Goal: Task Accomplishment & Management: Use online tool/utility

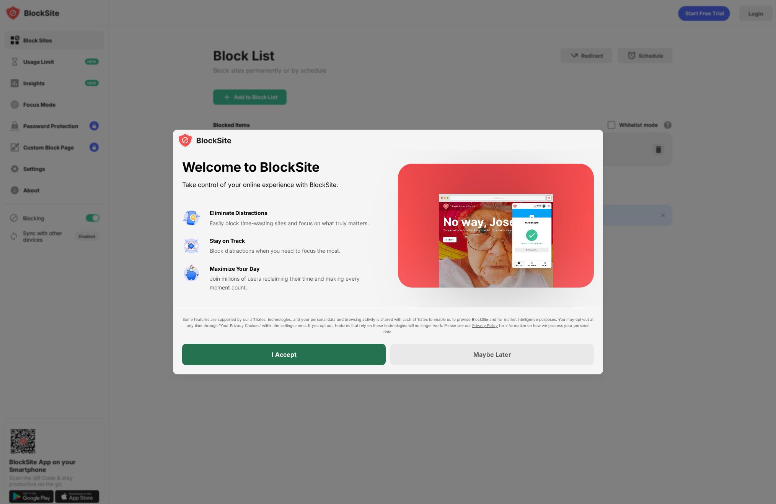
click at [331, 351] on div "I Accept" at bounding box center [283, 354] width 203 height 21
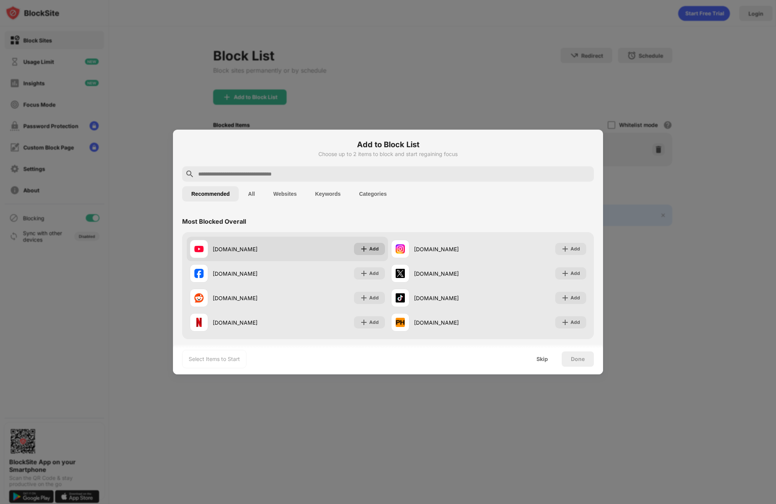
click at [369, 248] on div "Add" at bounding box center [374, 249] width 10 height 8
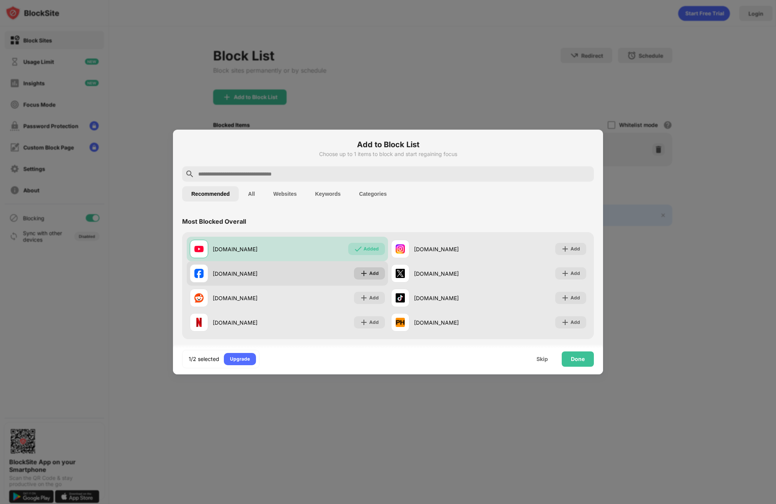
drag, startPoint x: 364, startPoint y: 272, endPoint x: 363, endPoint y: 276, distance: 4.7
click at [364, 272] on img at bounding box center [364, 274] width 8 height 8
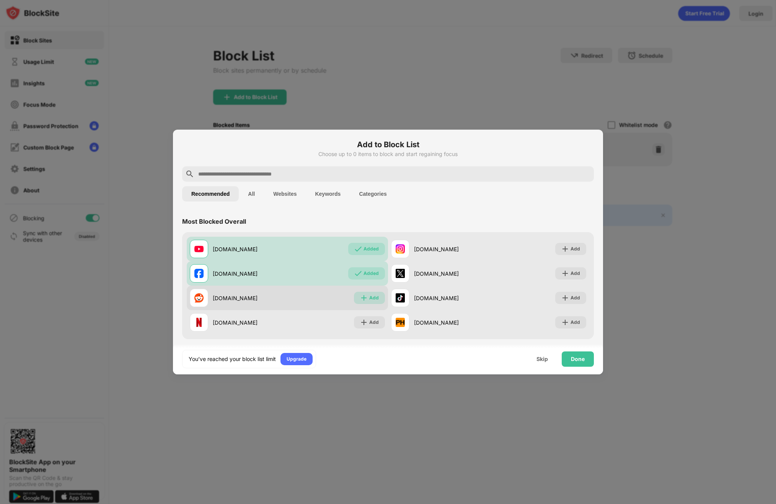
click at [366, 298] on div "Add" at bounding box center [369, 298] width 31 height 12
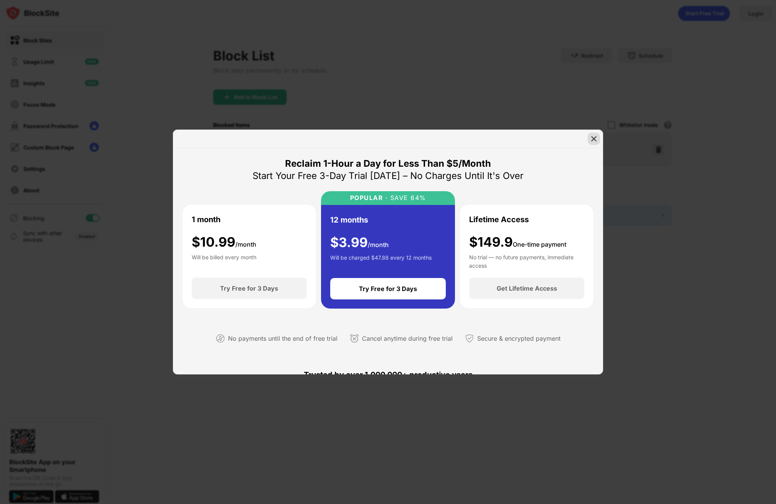
click at [593, 140] on img at bounding box center [594, 139] width 8 height 8
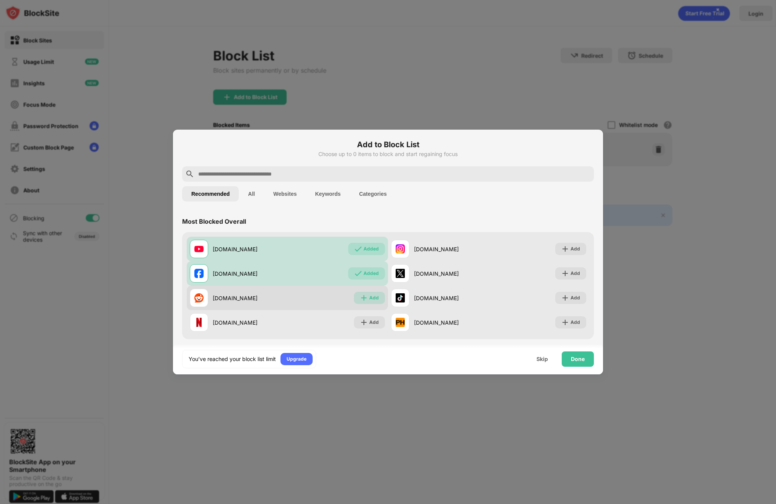
click at [369, 298] on div "Add" at bounding box center [374, 298] width 10 height 8
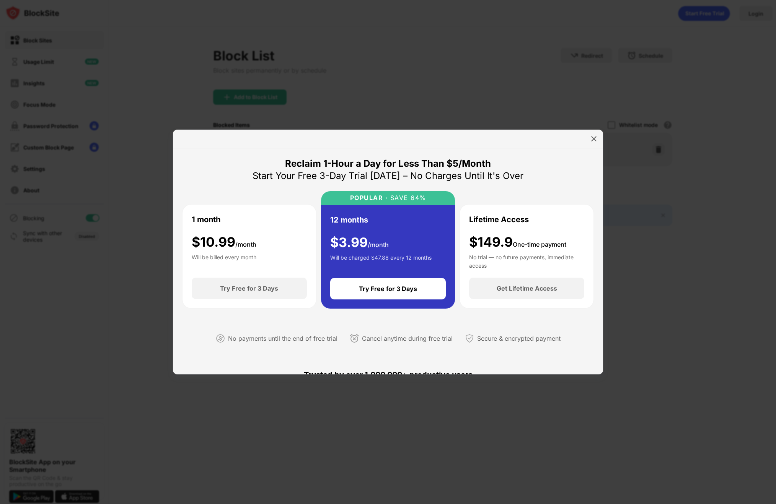
click at [591, 141] on img at bounding box center [594, 139] width 8 height 8
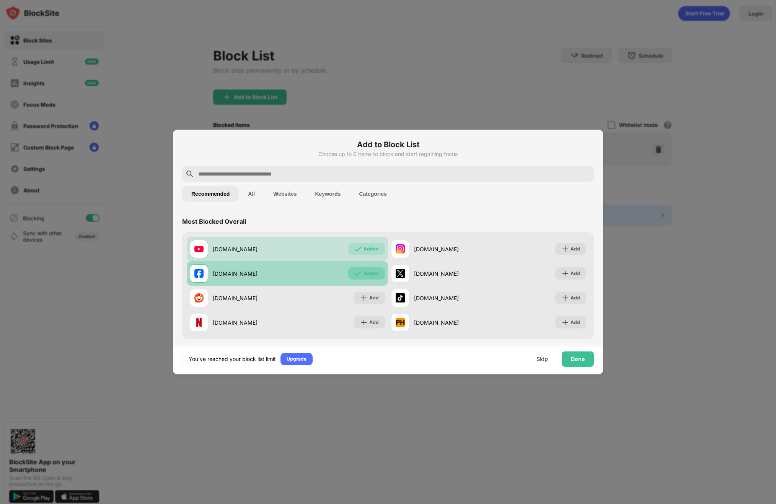
click at [369, 271] on div "Added" at bounding box center [370, 274] width 15 height 8
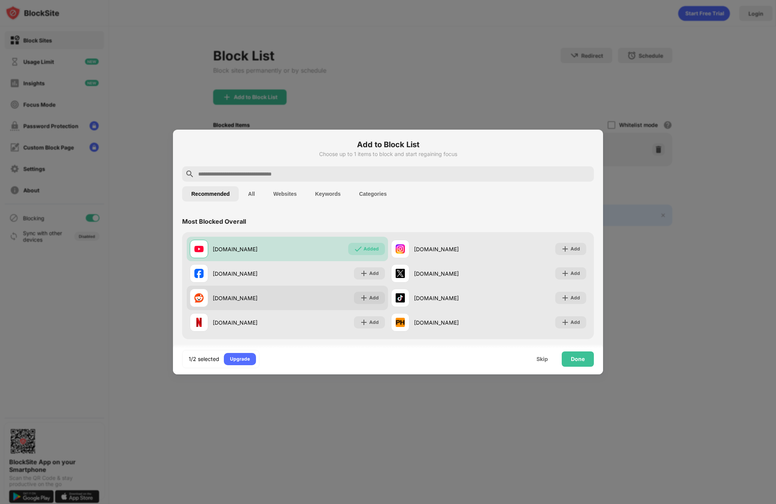
click at [363, 291] on div "[DOMAIN_NAME] Add" at bounding box center [287, 298] width 201 height 24
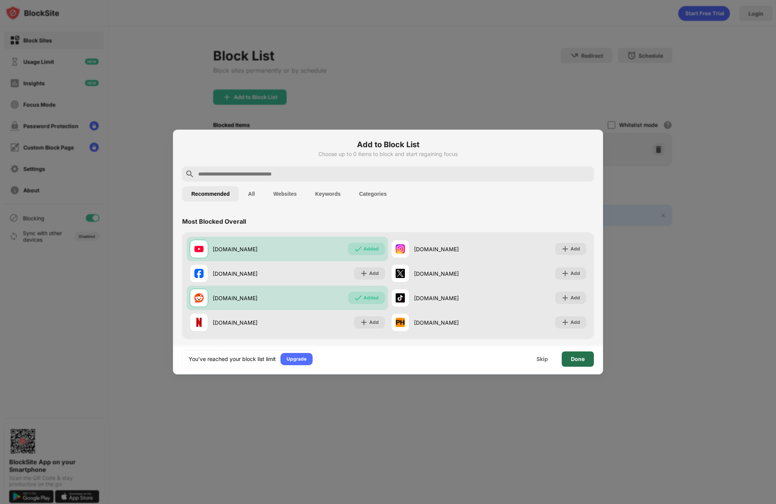
click at [571, 358] on div "Done" at bounding box center [578, 359] width 14 height 6
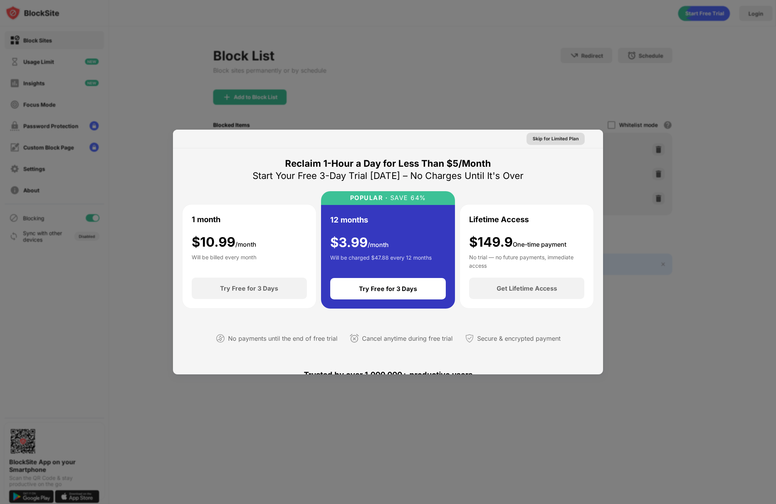
click at [561, 140] on div "Skip for Limited Plan" at bounding box center [555, 139] width 46 height 8
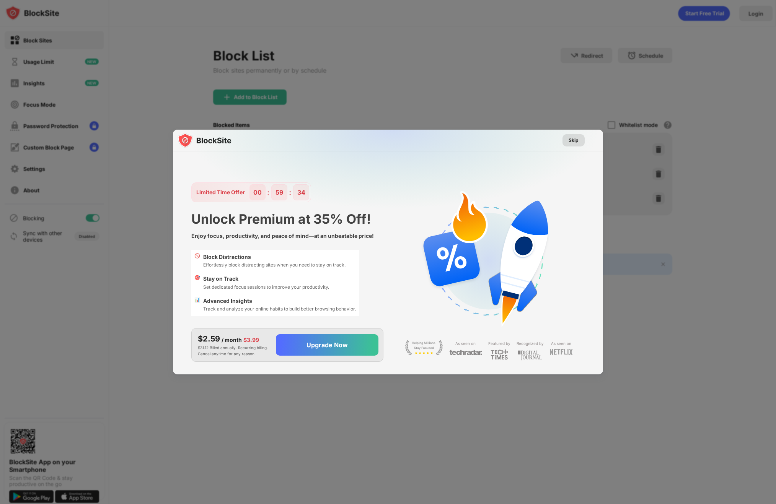
click at [574, 139] on div "Skip" at bounding box center [573, 141] width 10 height 8
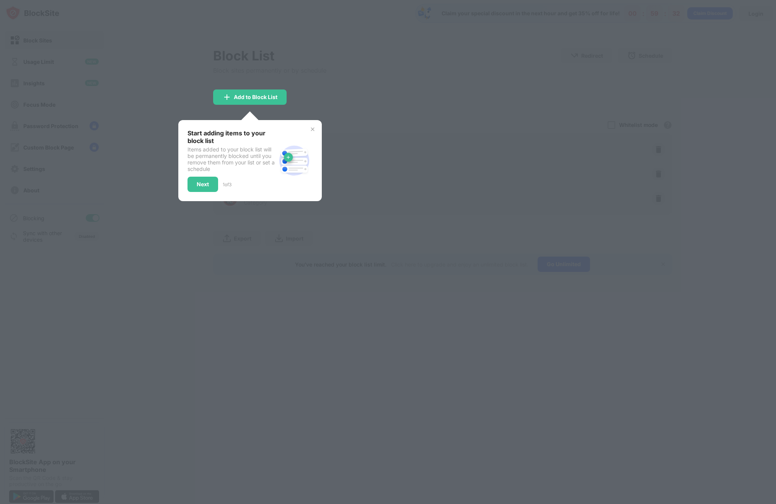
click at [309, 128] on div "Start adding items to your block list Items added to your block list will be pe…" at bounding box center [249, 160] width 143 height 81
click at [311, 129] on img at bounding box center [312, 129] width 6 height 6
